Goal: Task Accomplishment & Management: Complete application form

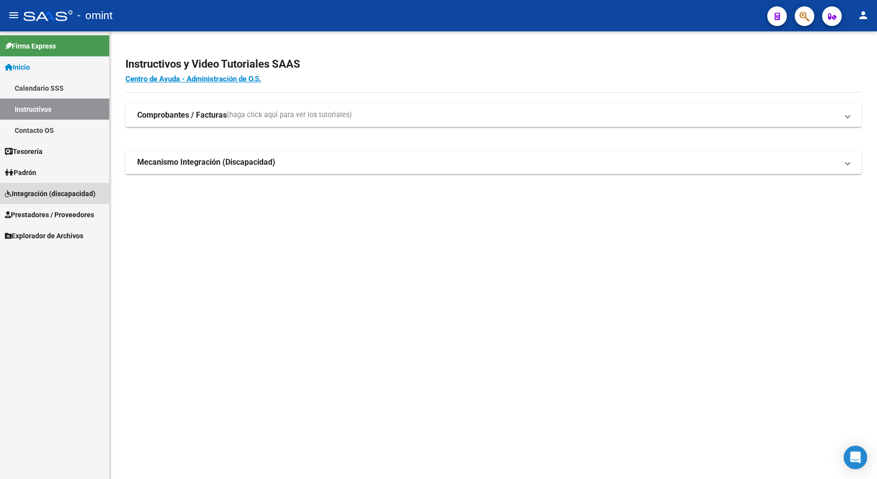
click at [48, 192] on span "Integración (discapacidad)" at bounding box center [50, 193] width 91 height 11
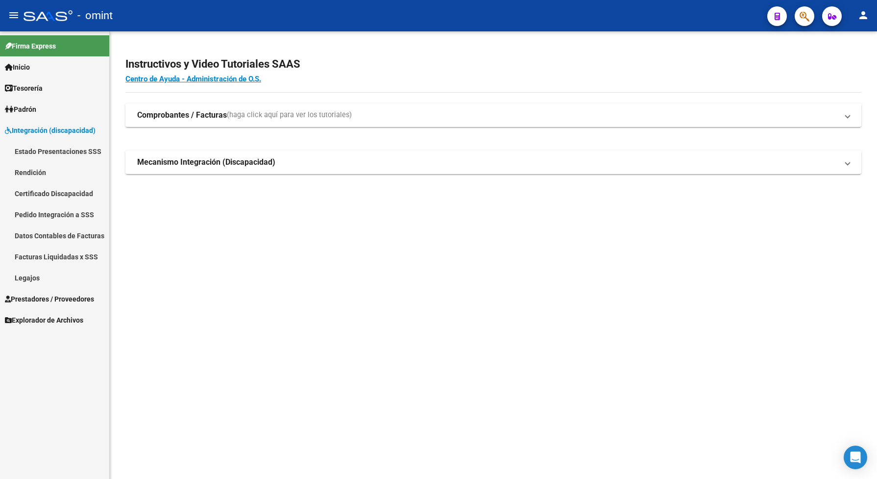
click at [35, 274] on link "Legajos" at bounding box center [54, 277] width 109 height 21
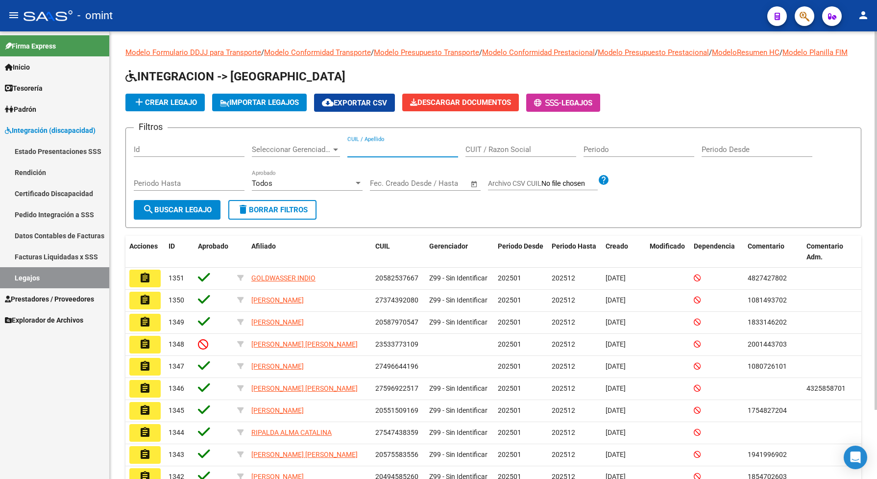
click at [376, 154] on input "CUIL / Apellido" at bounding box center [403, 149] width 111 height 9
type input "ricott"
click at [200, 214] on span "search Buscar Legajo" at bounding box center [177, 209] width 69 height 9
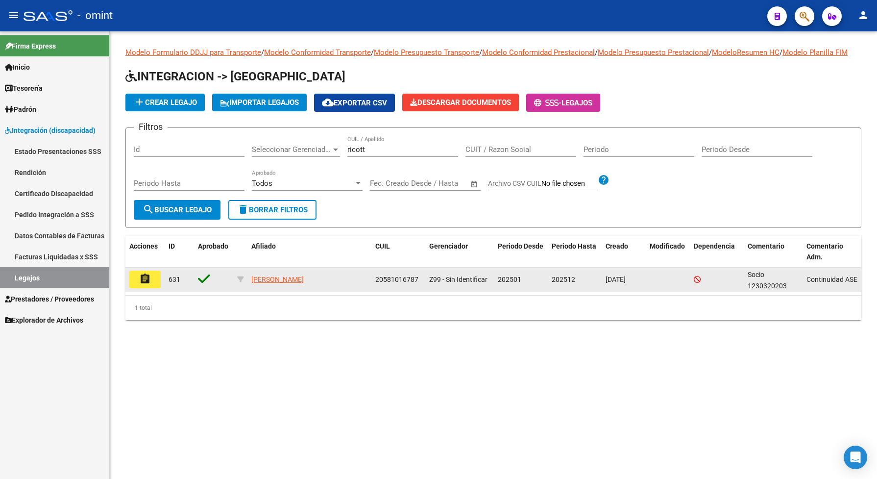
click at [153, 285] on button "assignment" at bounding box center [144, 280] width 31 height 18
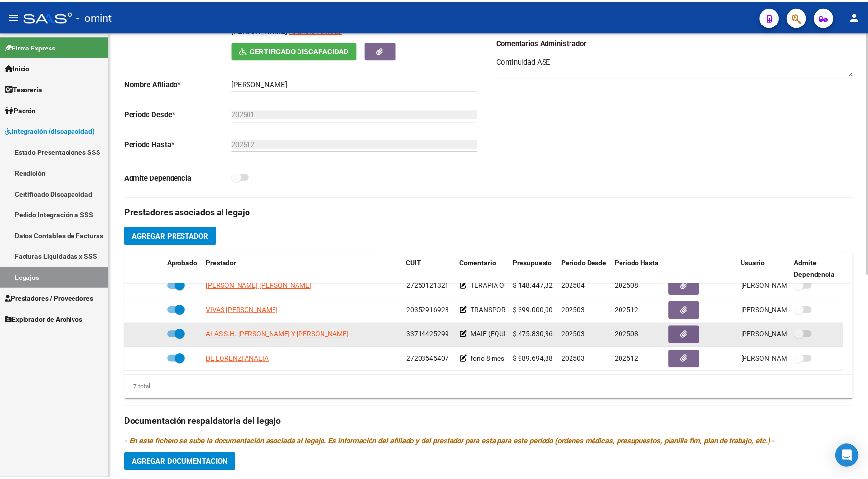
scroll to position [306, 0]
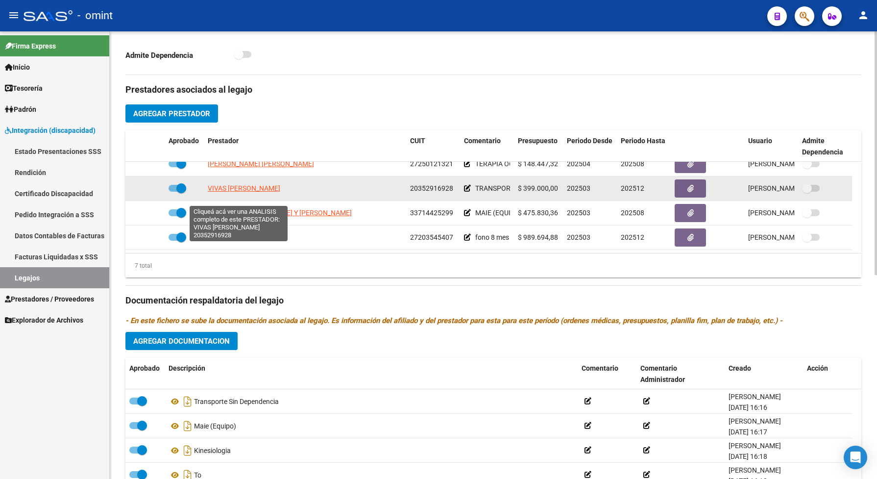
click at [238, 192] on span "VIVAS [PERSON_NAME]" at bounding box center [244, 188] width 73 height 8
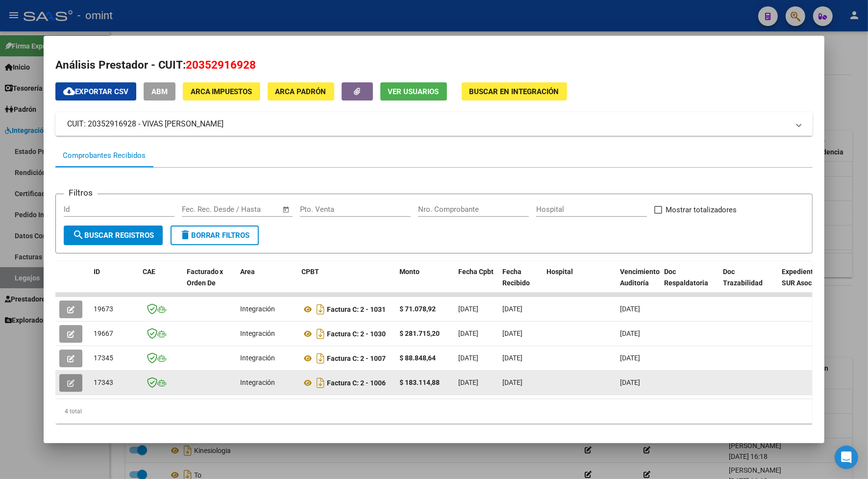
click at [71, 383] on button "button" at bounding box center [70, 383] width 23 height 18
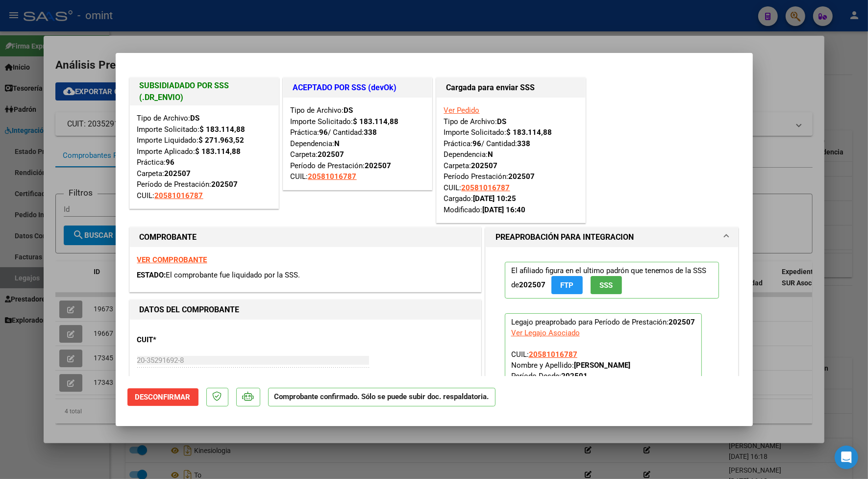
click at [144, 44] on div at bounding box center [434, 239] width 868 height 479
type input "$ 0,00"
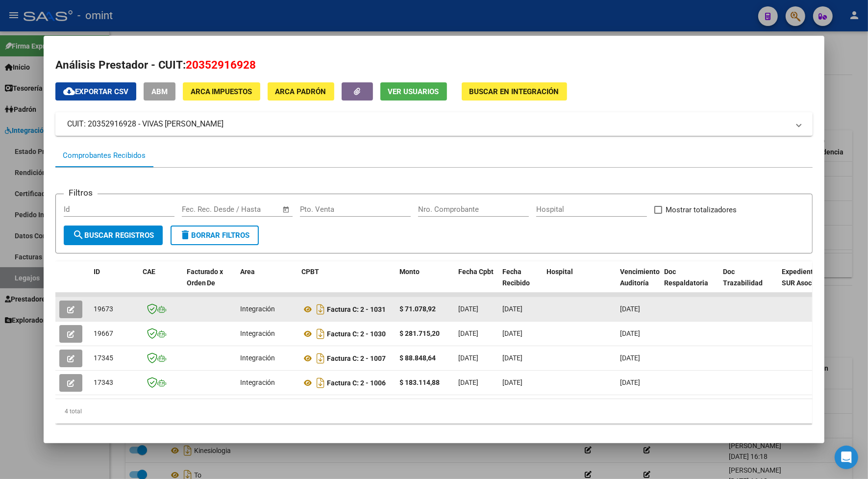
click at [69, 300] on button "button" at bounding box center [70, 309] width 23 height 18
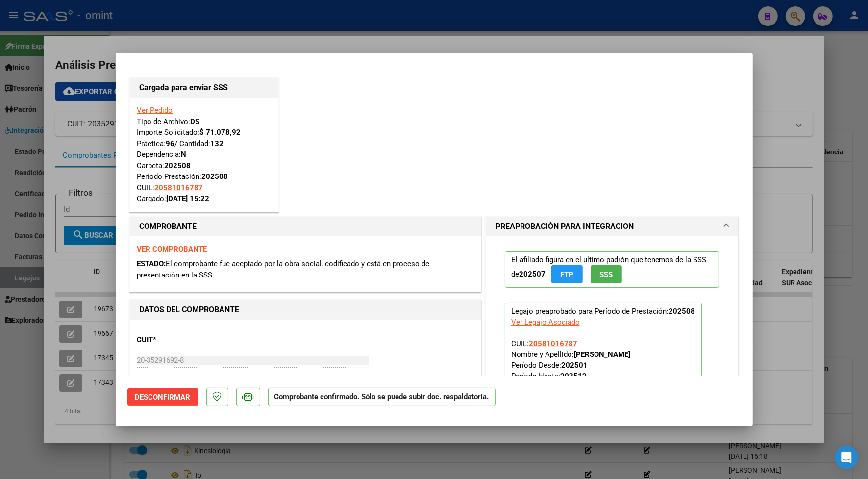
click at [175, 39] on div at bounding box center [434, 239] width 868 height 479
type input "$ 0,00"
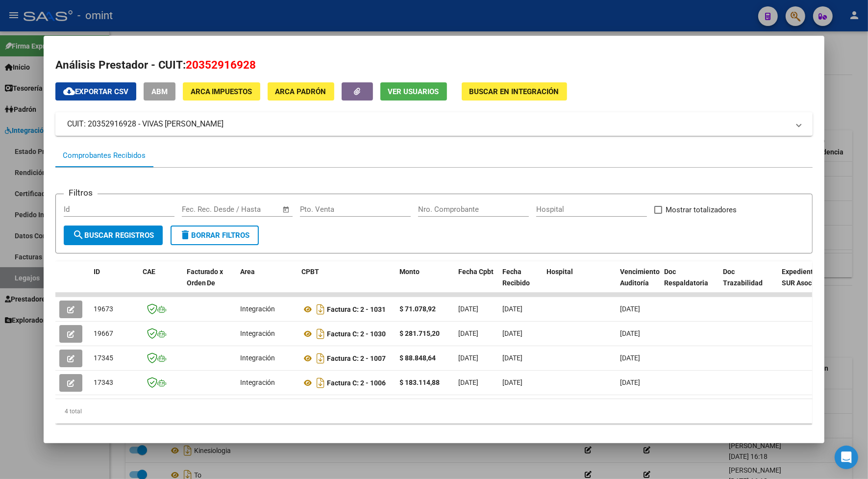
click at [675, 13] on div at bounding box center [434, 239] width 868 height 479
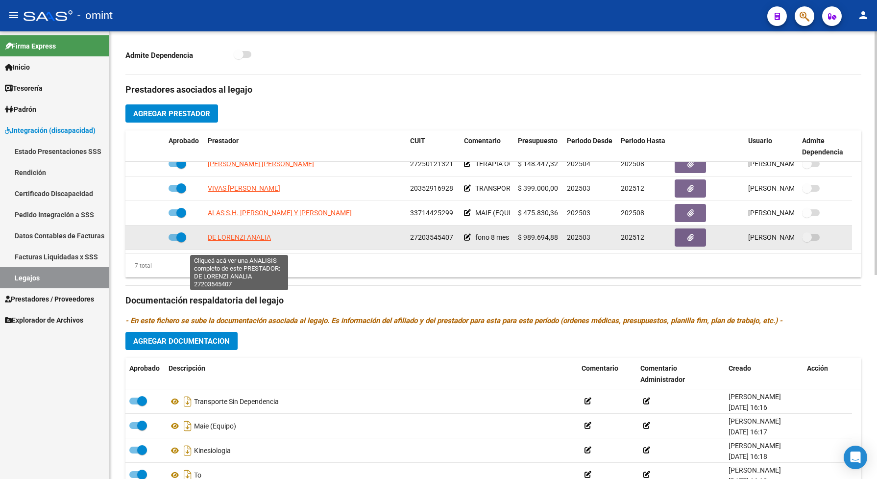
click at [267, 241] on span "DE LORENZI ANALIA" at bounding box center [239, 237] width 63 height 8
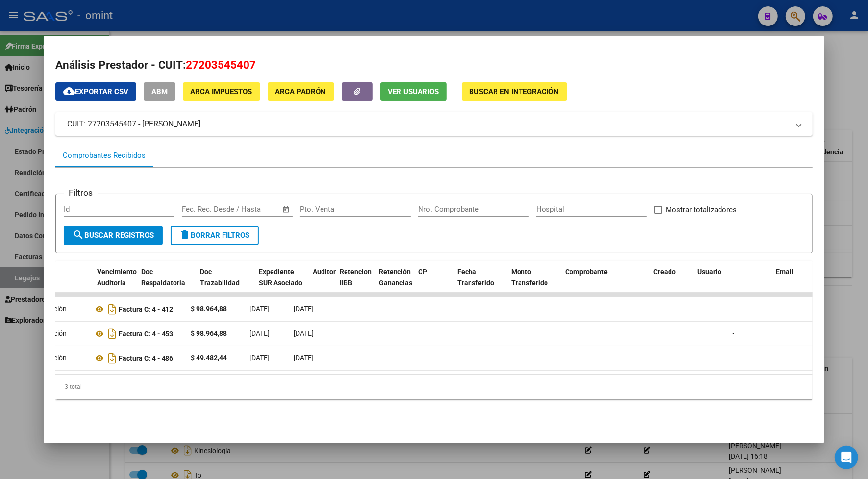
scroll to position [0, 0]
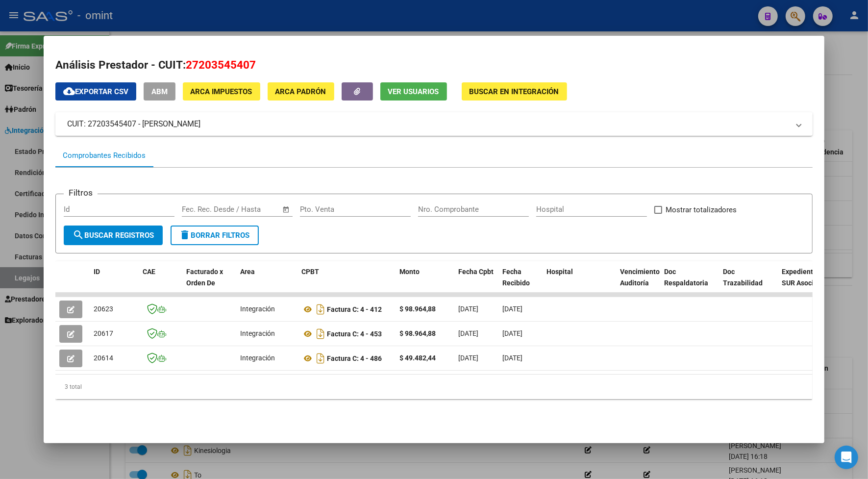
click at [331, 11] on div at bounding box center [434, 239] width 868 height 479
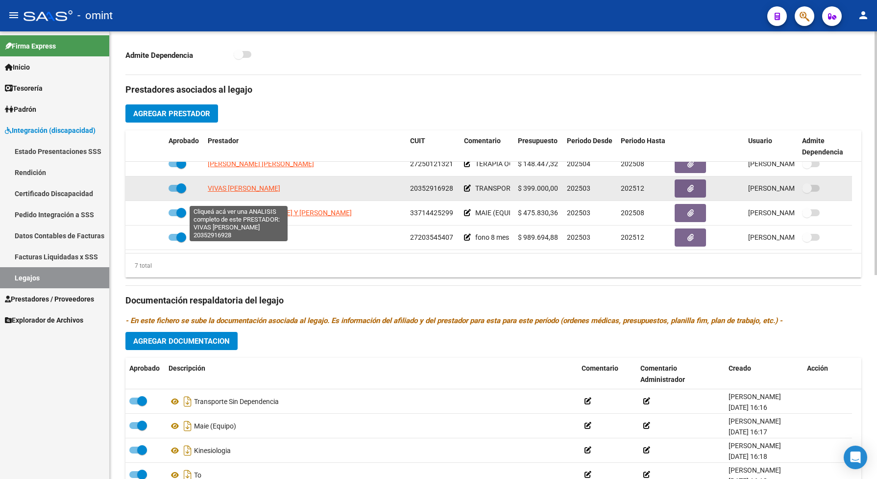
click at [261, 192] on span "VIVAS [PERSON_NAME]" at bounding box center [244, 188] width 73 height 8
type textarea "20352916928"
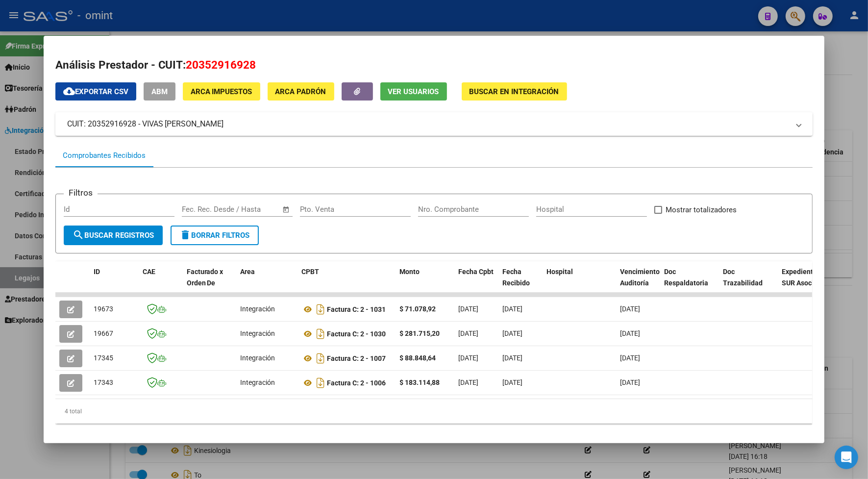
click at [31, 326] on div at bounding box center [434, 239] width 868 height 479
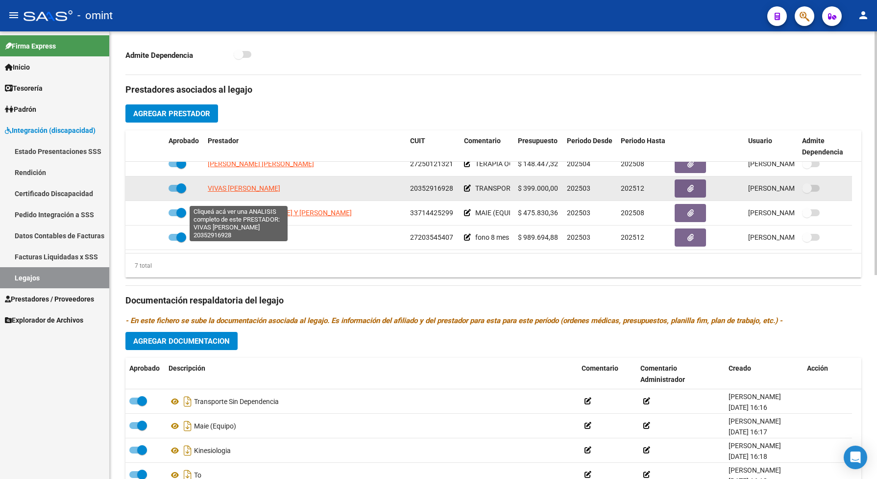
click at [249, 192] on span "VIVAS [PERSON_NAME]" at bounding box center [244, 188] width 73 height 8
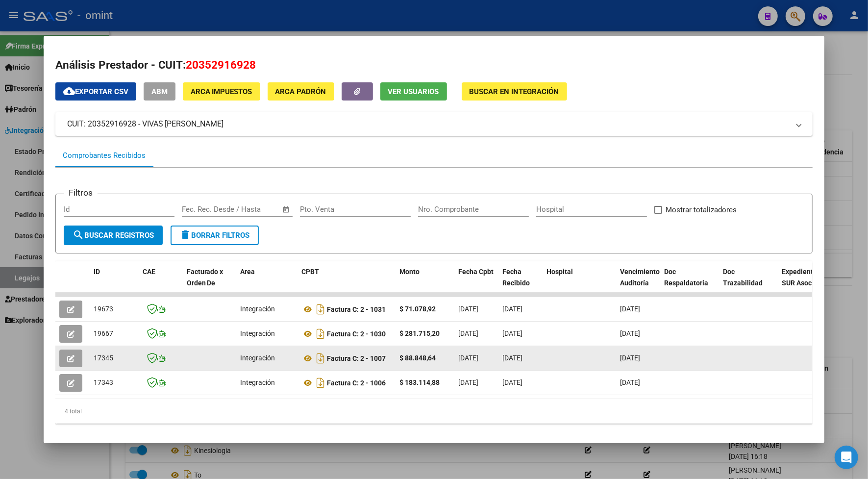
click at [69, 358] on icon "button" at bounding box center [70, 358] width 7 height 7
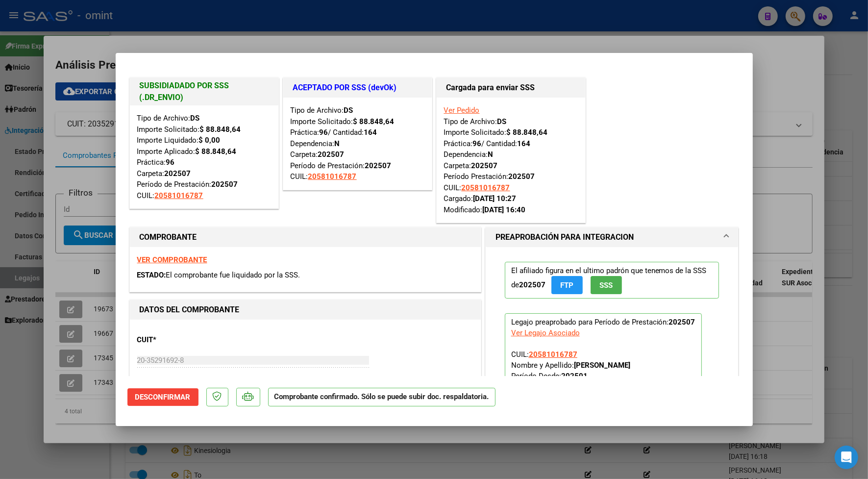
click at [174, 11] on div at bounding box center [434, 239] width 868 height 479
type input "$ 0,00"
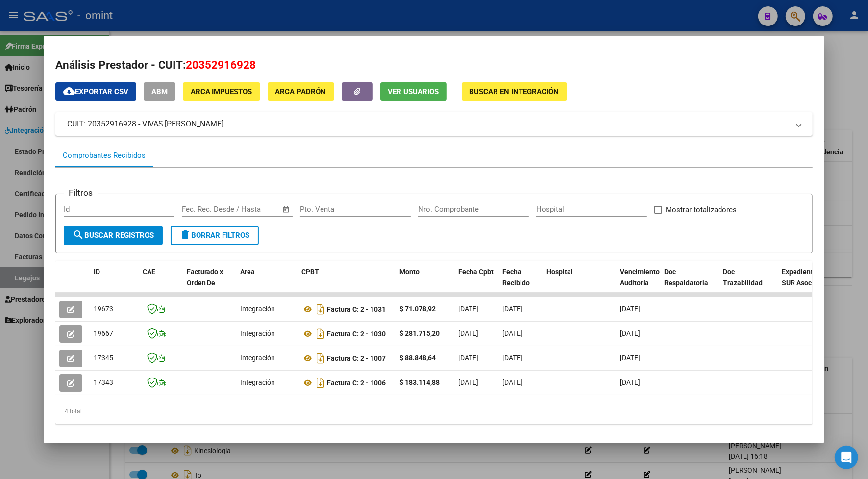
click at [235, 10] on div at bounding box center [434, 239] width 868 height 479
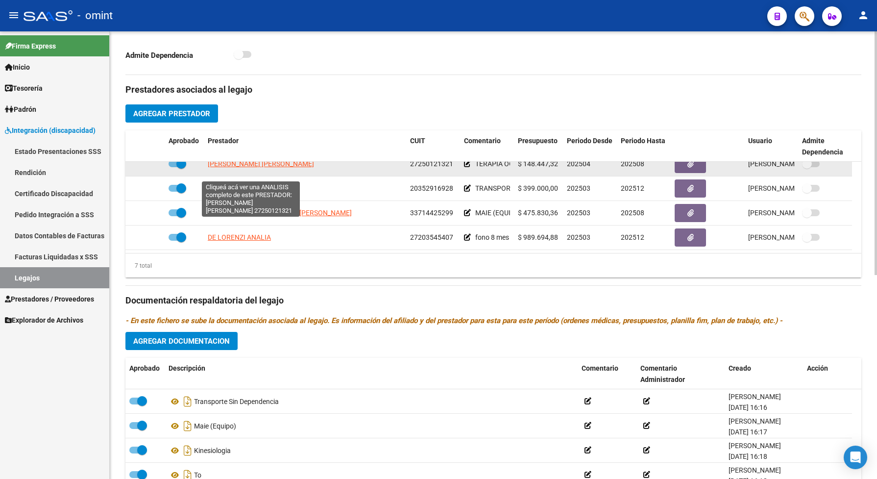
click at [274, 168] on span "[PERSON_NAME] [PERSON_NAME]" at bounding box center [261, 164] width 106 height 8
type textarea "27250121321"
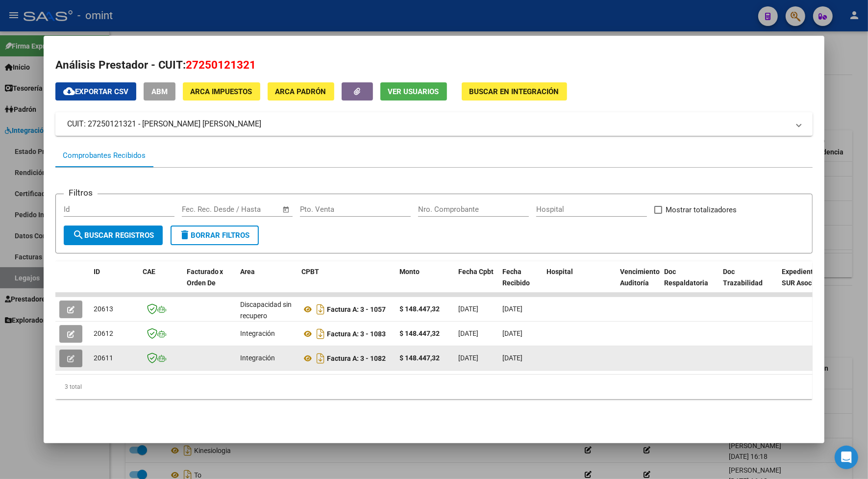
click at [67, 355] on icon "button" at bounding box center [70, 358] width 7 height 7
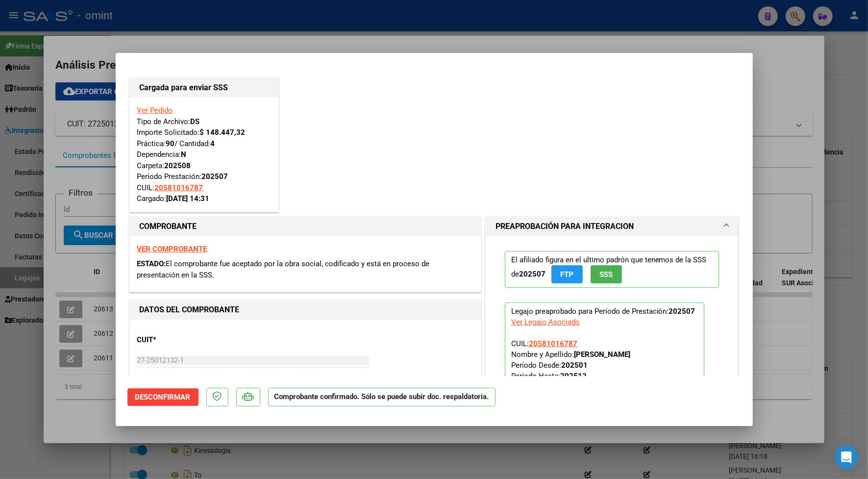
click at [254, 28] on div at bounding box center [434, 239] width 868 height 479
type input "$ 0,00"
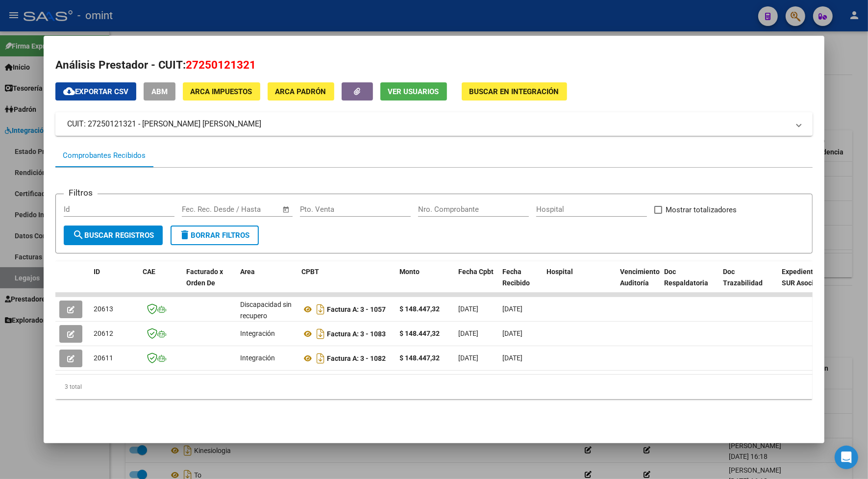
click at [291, 15] on div at bounding box center [434, 239] width 868 height 479
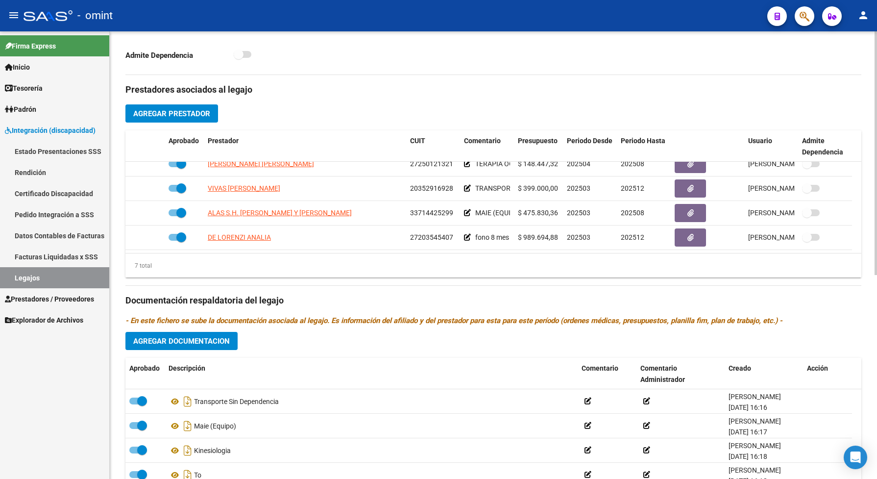
drag, startPoint x: 533, startPoint y: 25, endPoint x: 287, endPoint y: 75, distance: 251.0
click at [287, 67] on div "Admite Dependencia" at bounding box center [305, 58] width 360 height 18
